Goal: Navigation & Orientation: Find specific page/section

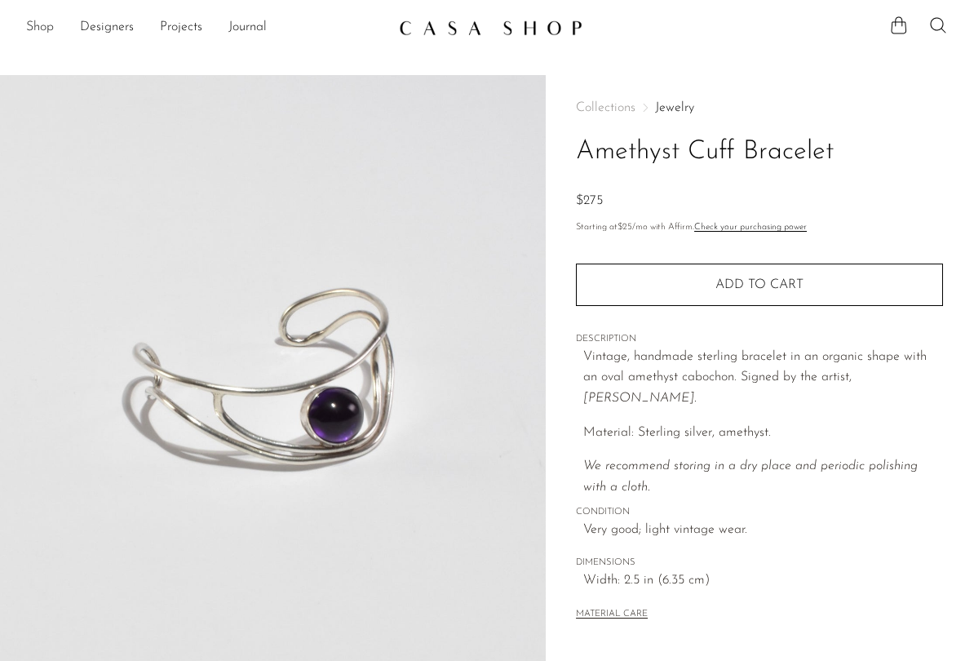
click at [42, 24] on link "Shop" at bounding box center [40, 27] width 28 height 21
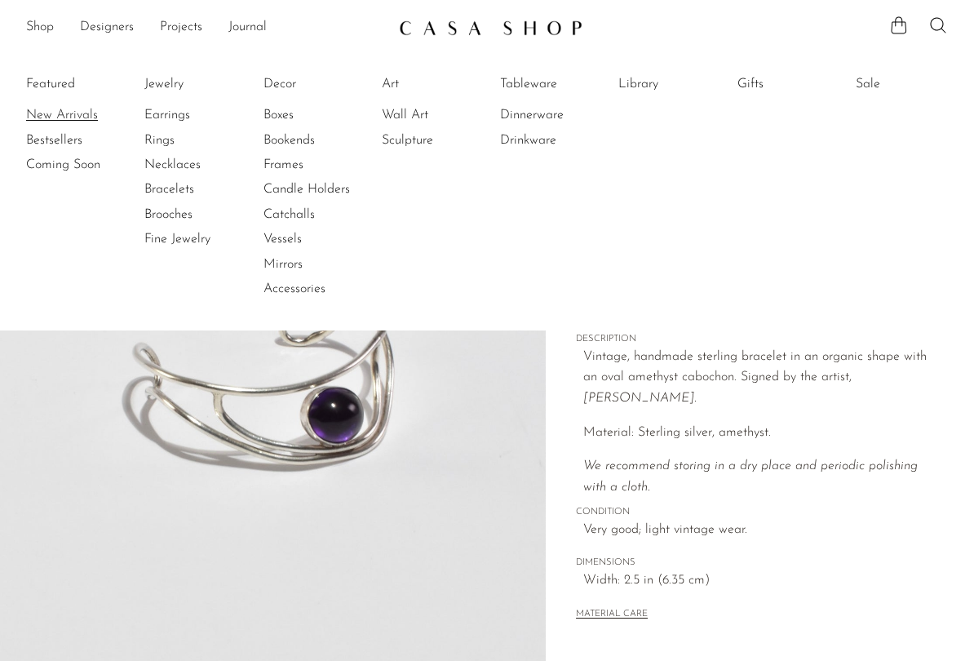
click at [47, 114] on link "New Arrivals" at bounding box center [87, 115] width 122 height 18
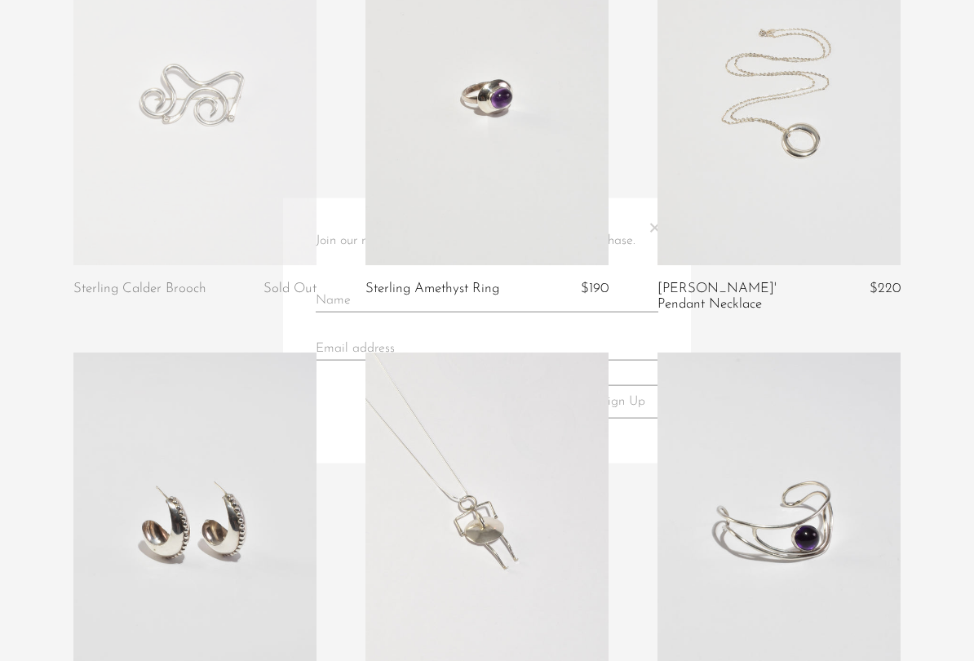
scroll to position [604, 0]
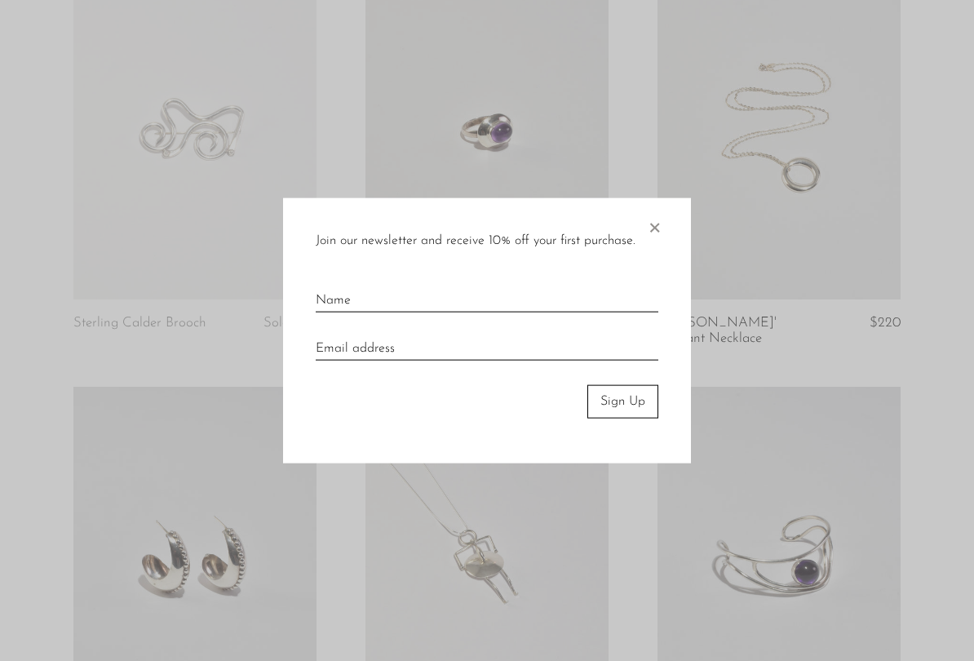
click at [654, 229] on span "×" at bounding box center [654, 224] width 16 height 52
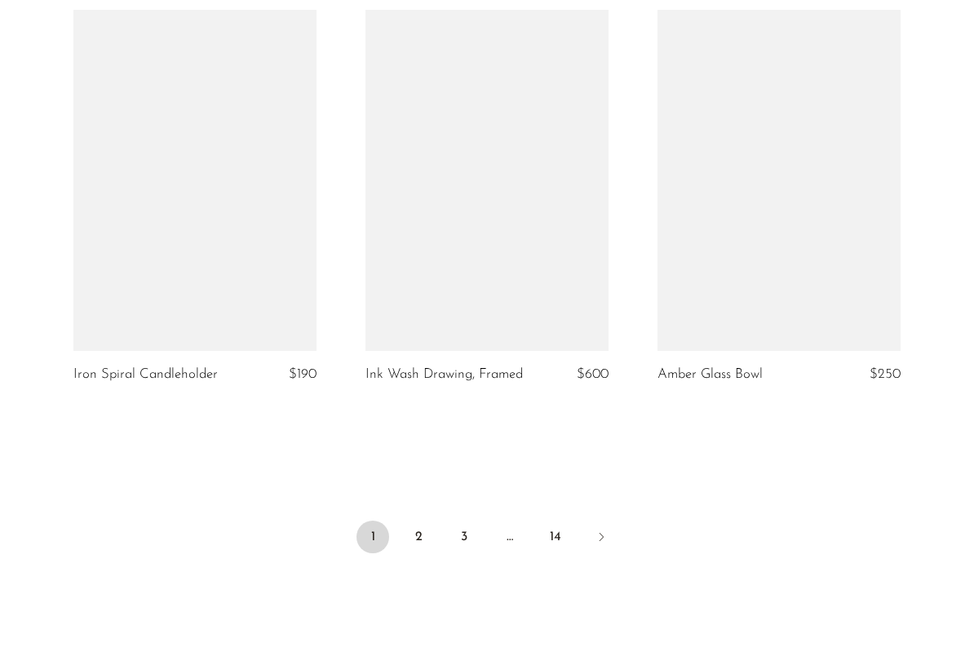
scroll to position [4887, 0]
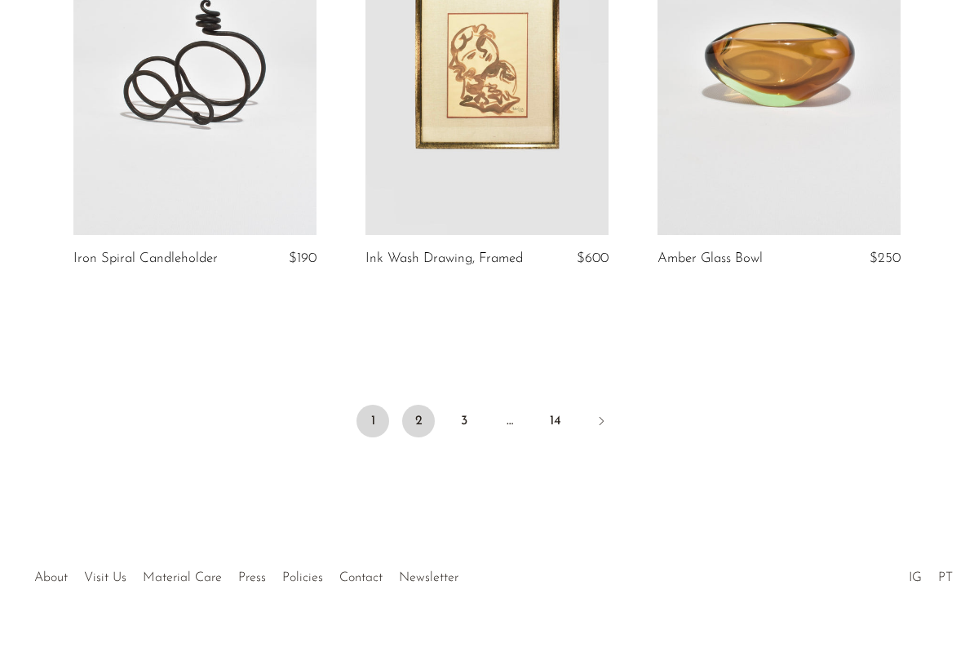
click at [420, 423] on link "2" at bounding box center [418, 421] width 33 height 33
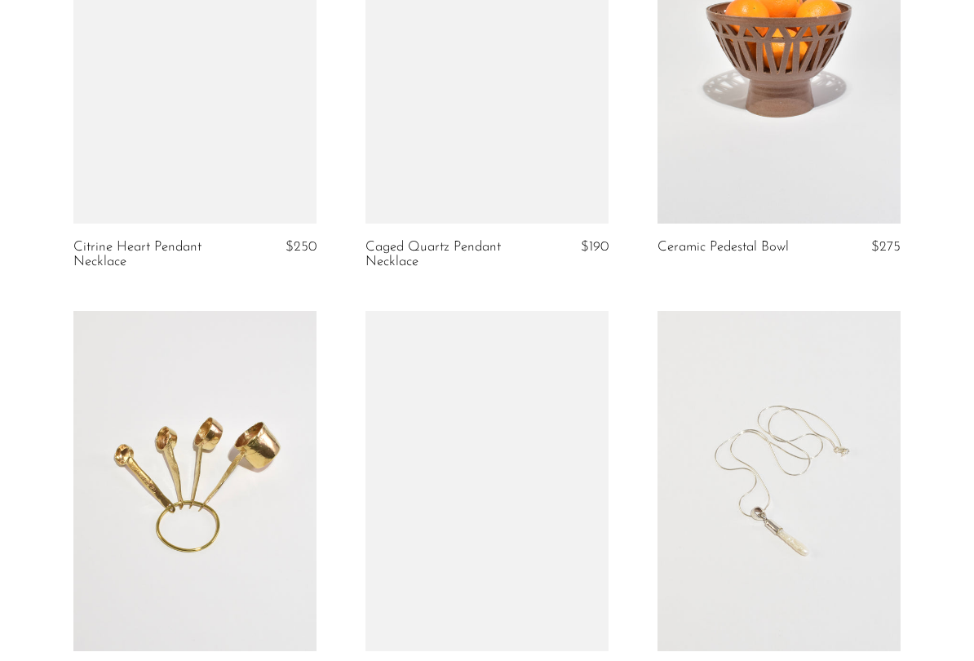
scroll to position [4973, 0]
